Goal: Information Seeking & Learning: Learn about a topic

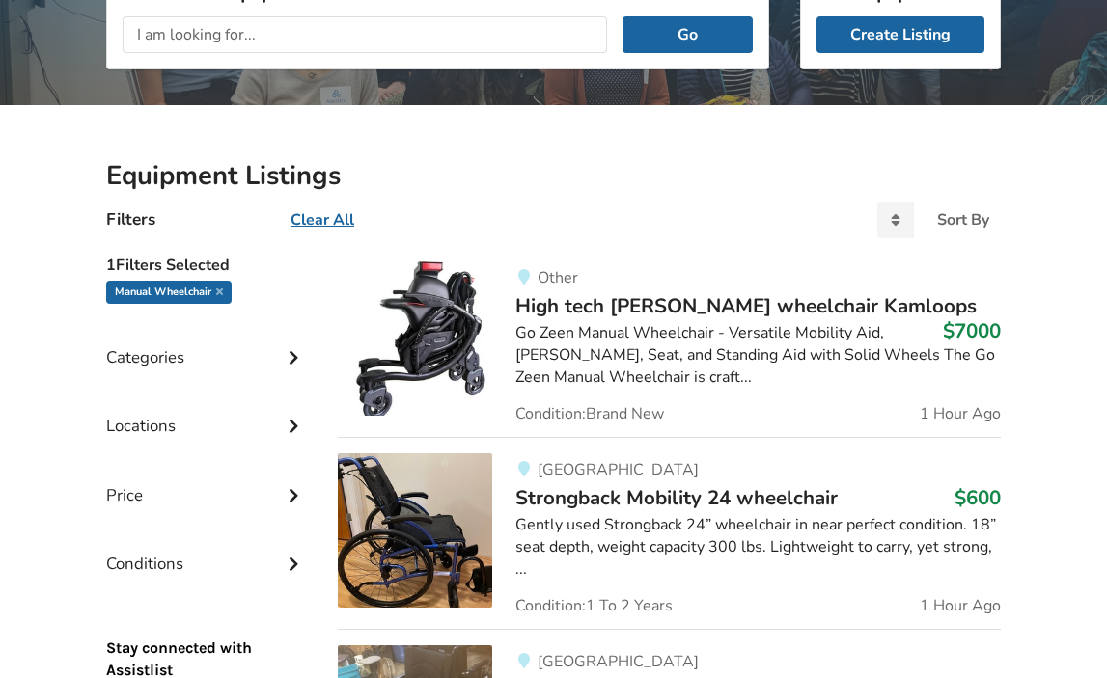
scroll to position [295, 0]
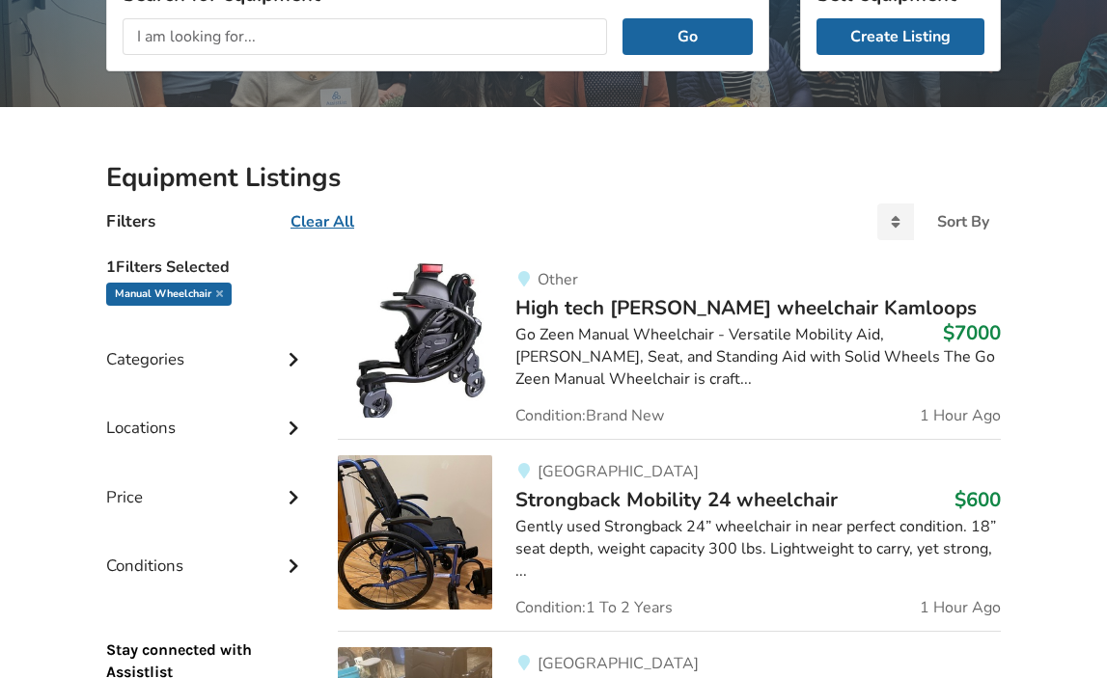
click at [264, 369] on div "Categories" at bounding box center [206, 345] width 201 height 69
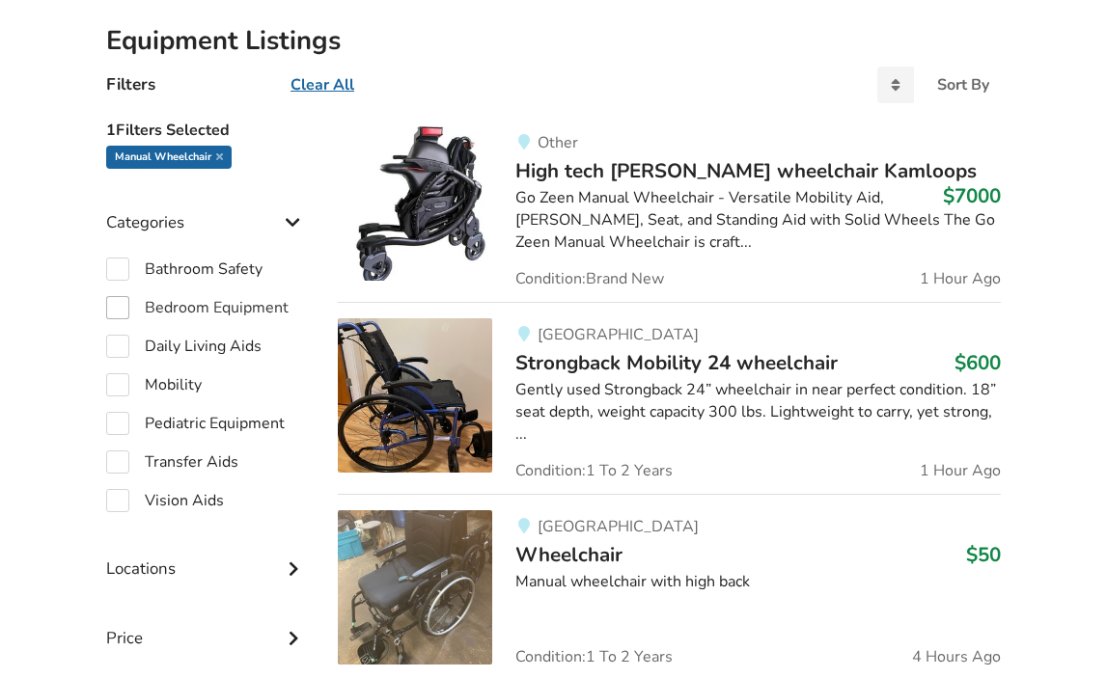
scroll to position [440, 0]
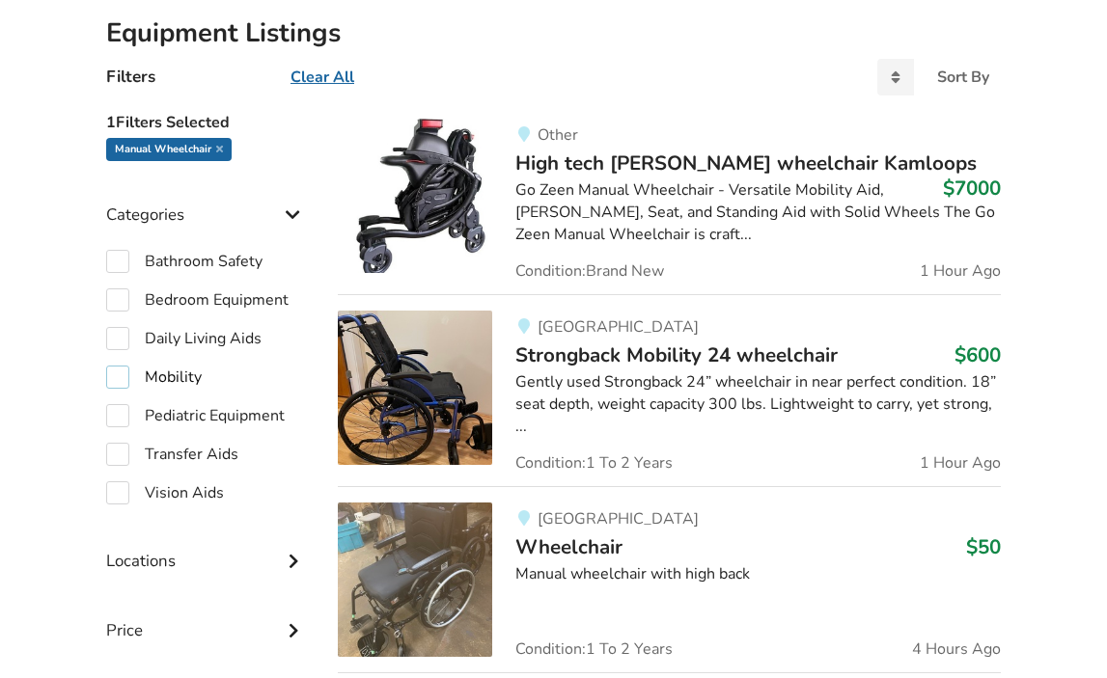
click at [121, 379] on label "Mobility" at bounding box center [154, 377] width 96 height 23
checkbox input "true"
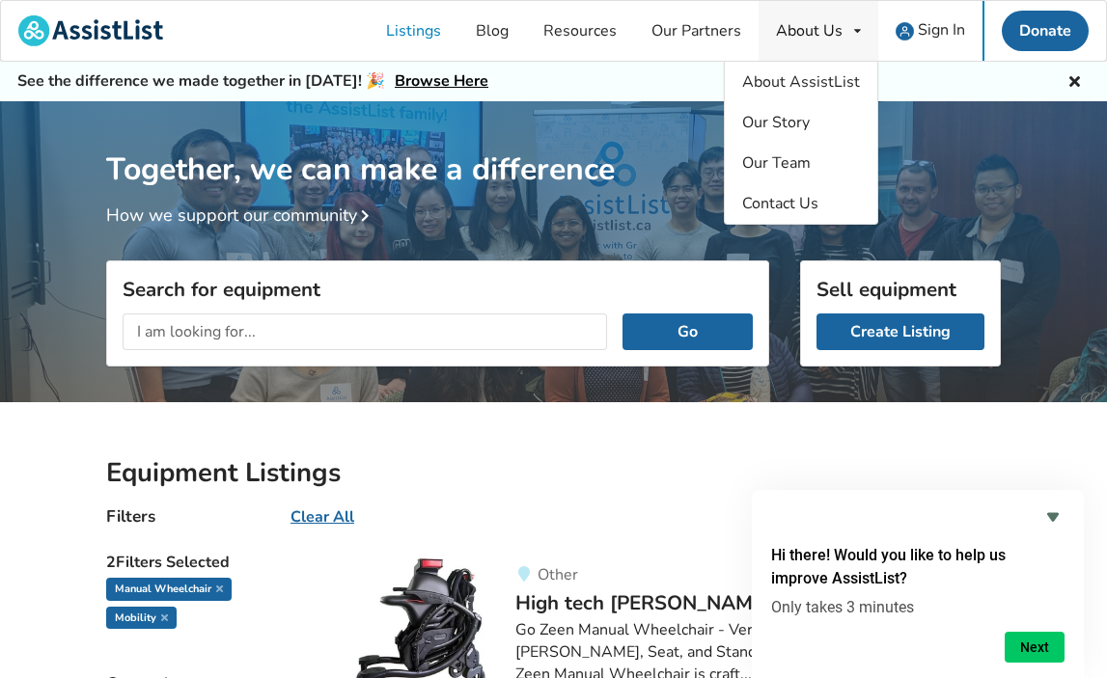
click at [799, 23] on div "About Us" at bounding box center [809, 30] width 67 height 15
click at [774, 91] on span "About AssistList" at bounding box center [801, 81] width 118 height 21
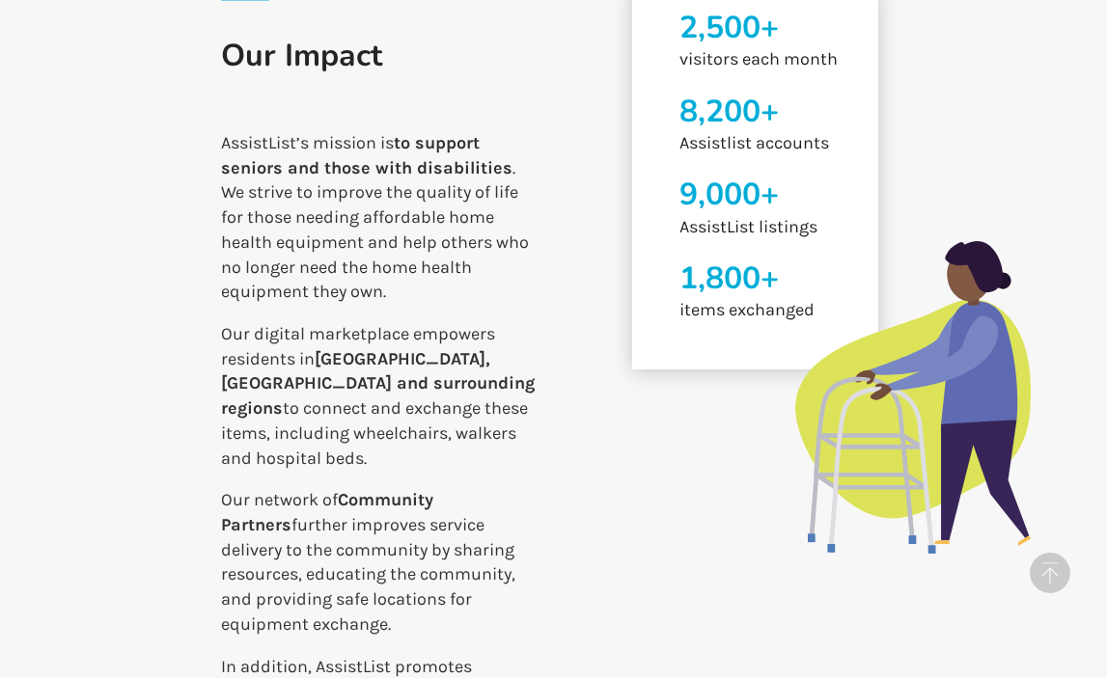
scroll to position [1362, 0]
